Goal: Task Accomplishment & Management: Use online tool/utility

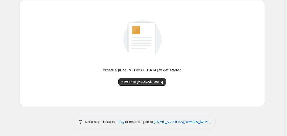
scroll to position [57, 0]
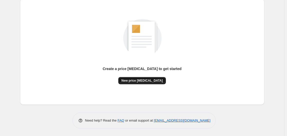
click at [147, 77] on button "New price [MEDICAL_DATA]" at bounding box center [142, 80] width 48 height 7
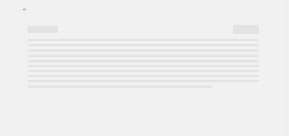
select select "percentage"
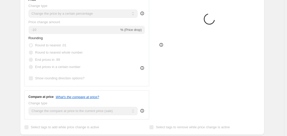
scroll to position [103, 0]
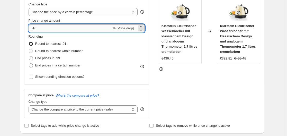
click at [85, 29] on input "-10" at bounding box center [70, 28] width 83 height 8
type input "-1"
type input "-35"
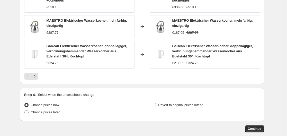
scroll to position [428, 0]
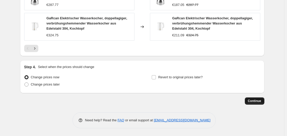
click at [254, 98] on button "Continue" at bounding box center [255, 100] width 20 height 7
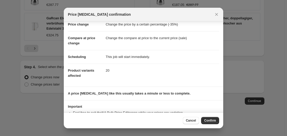
scroll to position [33, 0]
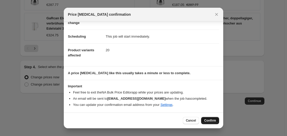
click at [207, 117] on button "Confirm" at bounding box center [210, 120] width 18 height 7
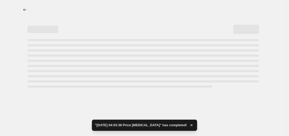
select select "percentage"
